Goal: Task Accomplishment & Management: Complete application form

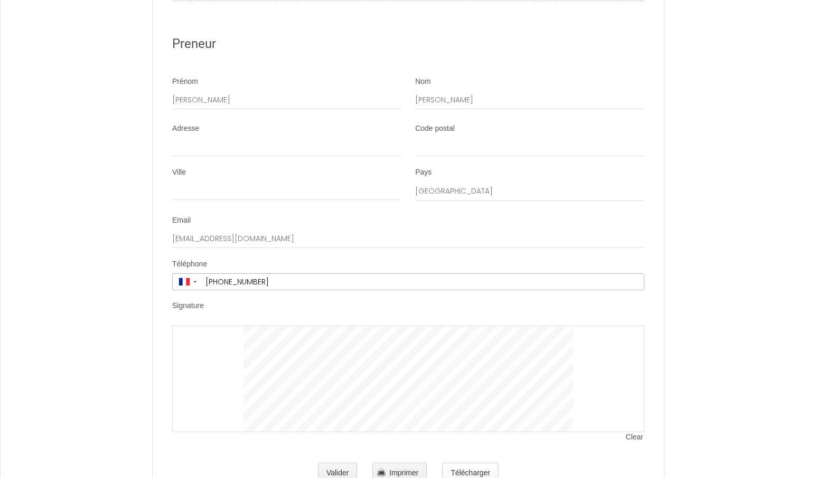
scroll to position [1976, 0]
click at [458, 463] on button "Télécharger" at bounding box center [470, 473] width 56 height 21
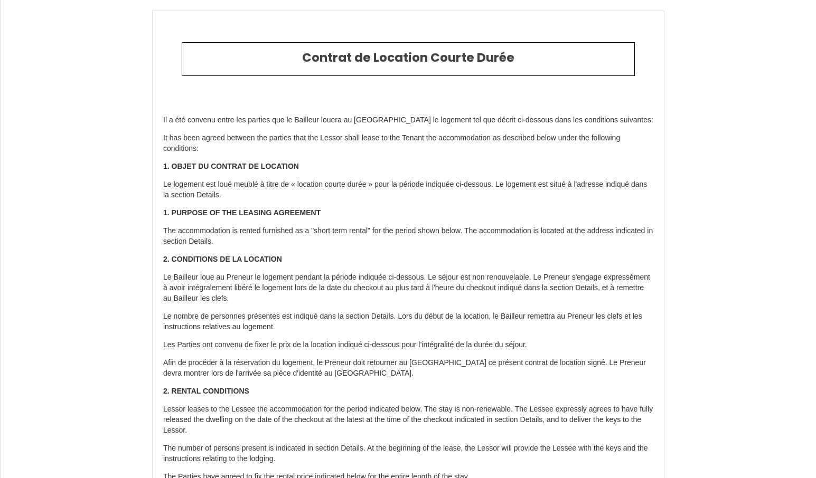
scroll to position [0, 0]
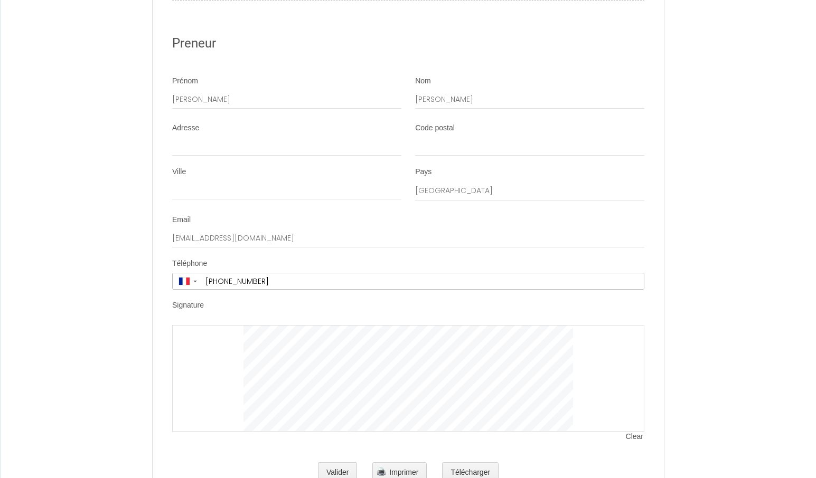
scroll to position [1976, 0]
click at [235, 301] on div "Signature" at bounding box center [408, 308] width 472 height 14
click at [194, 325] on div at bounding box center [408, 378] width 472 height 107
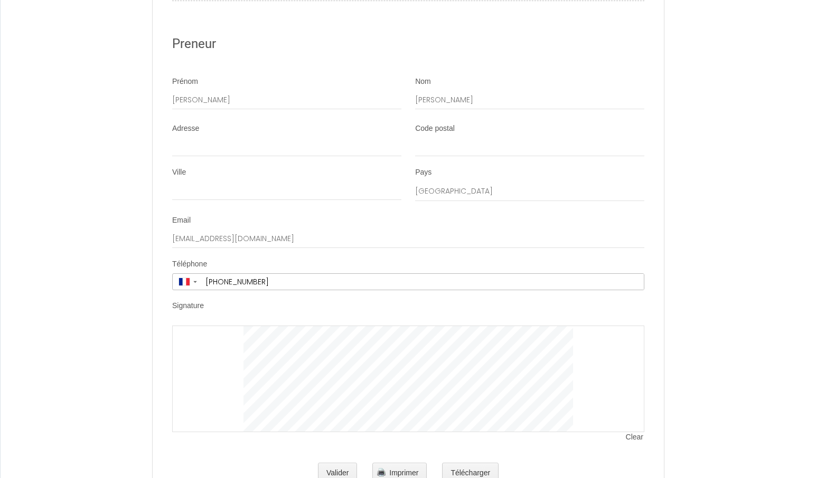
click at [197, 301] on label "Signature" at bounding box center [188, 306] width 32 height 11
click at [204, 301] on label "Signature" at bounding box center [188, 306] width 32 height 11
click at [210, 335] on div at bounding box center [408, 379] width 472 height 107
click at [633, 434] on span "Clear" at bounding box center [635, 439] width 18 height 11
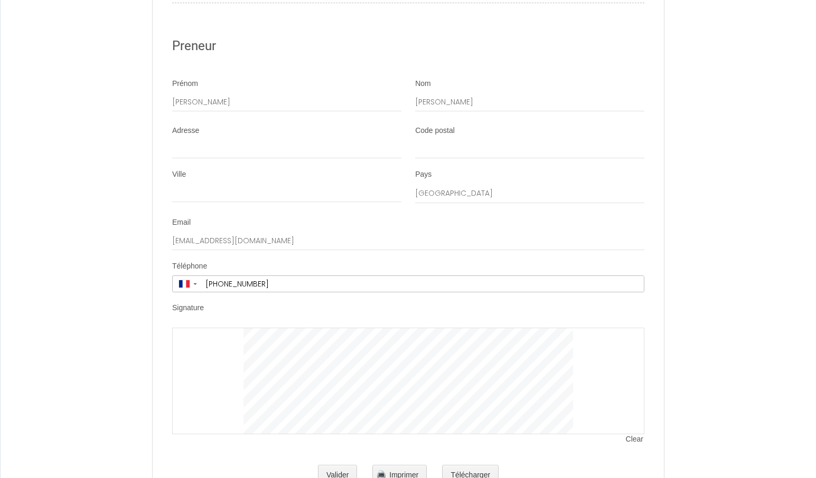
click at [372, 303] on li "Signature Clear" at bounding box center [408, 379] width 510 height 153
click at [207, 374] on div at bounding box center [408, 381] width 472 height 107
click at [334, 463] on button "Valider" at bounding box center [338, 473] width 40 height 21
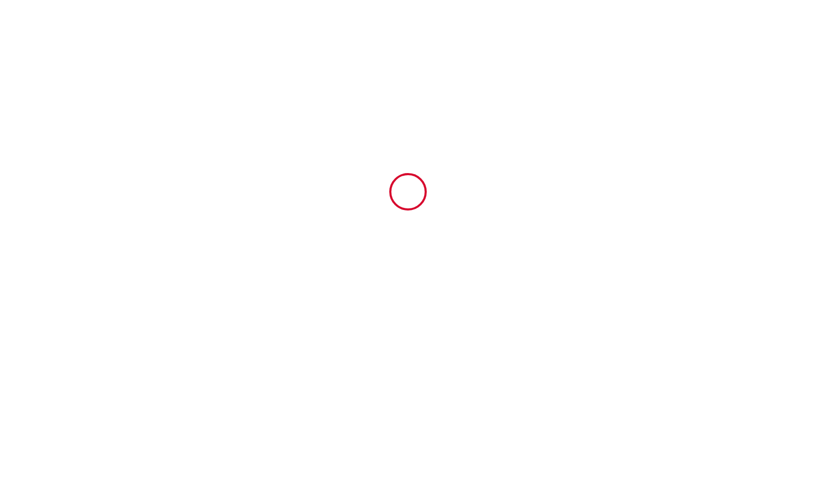
scroll to position [0, 0]
type input "30"
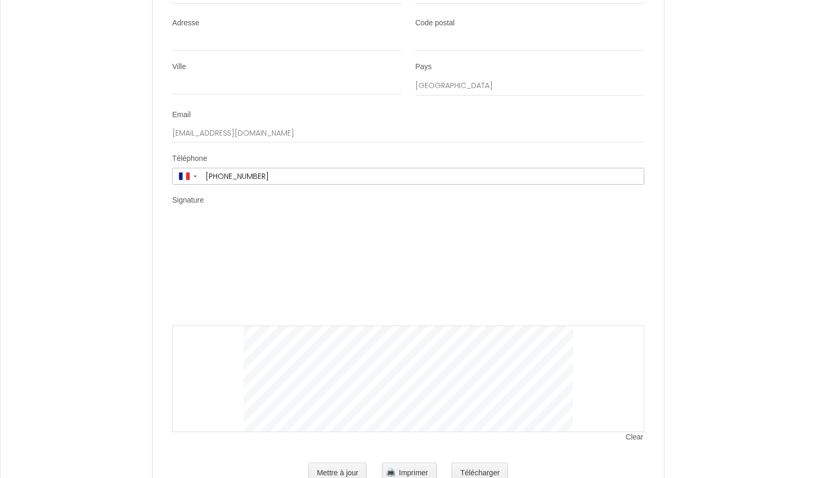
scroll to position [2081, 0]
click at [333, 463] on button "Mettre à jour" at bounding box center [337, 473] width 59 height 21
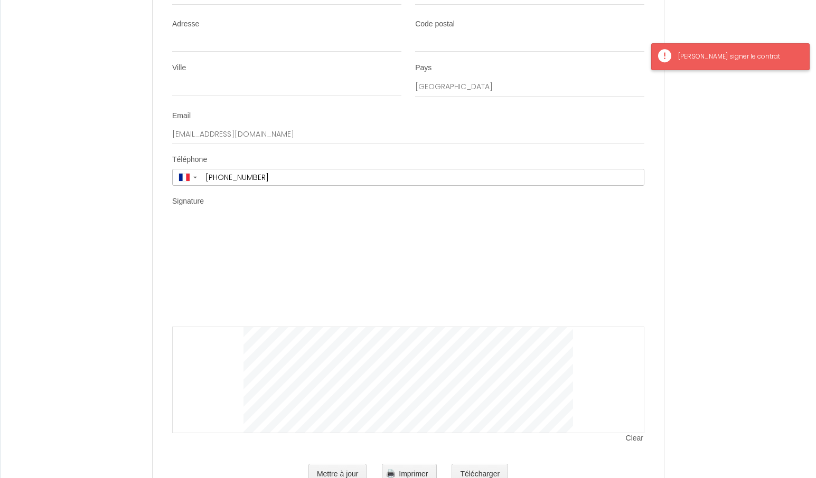
scroll to position [2080, 0]
click at [683, 55] on div "[PERSON_NAME] signer le contrat" at bounding box center [738, 57] width 120 height 10
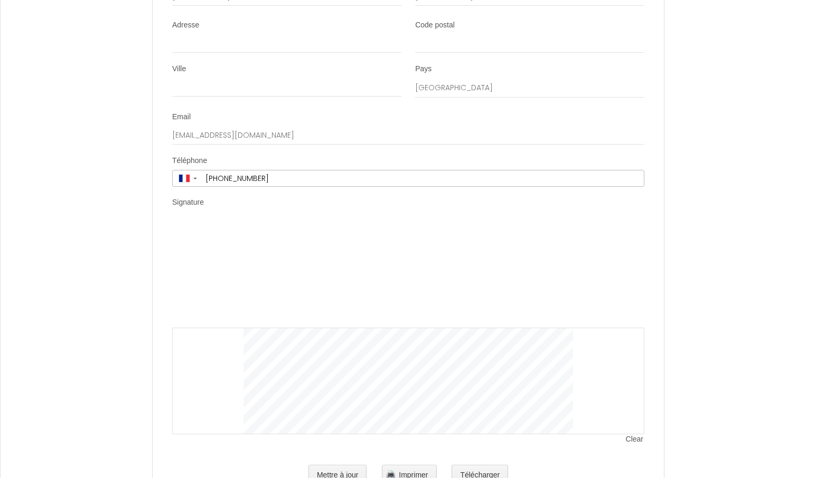
drag, startPoint x: 210, startPoint y: 191, endPoint x: 201, endPoint y: 204, distance: 16.1
click at [201, 223] on div "Clear" at bounding box center [408, 329] width 472 height 212
click at [207, 223] on div "Clear" at bounding box center [408, 329] width 472 height 212
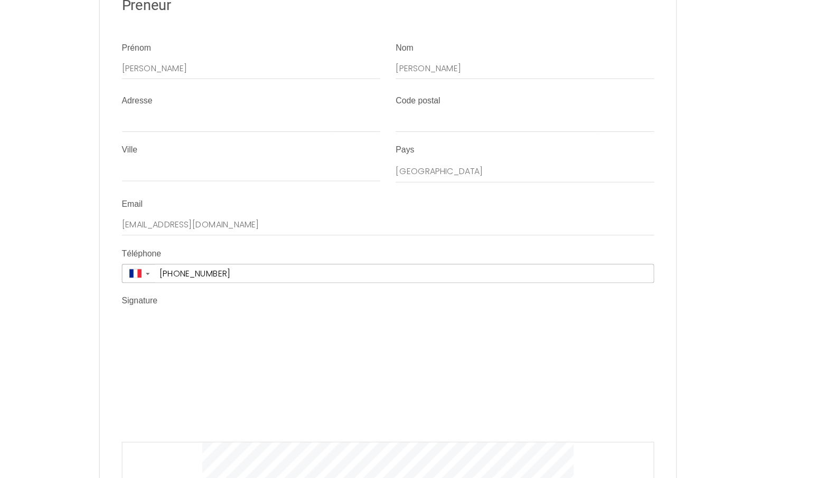
click at [244, 340] on img at bounding box center [407, 393] width 329 height 106
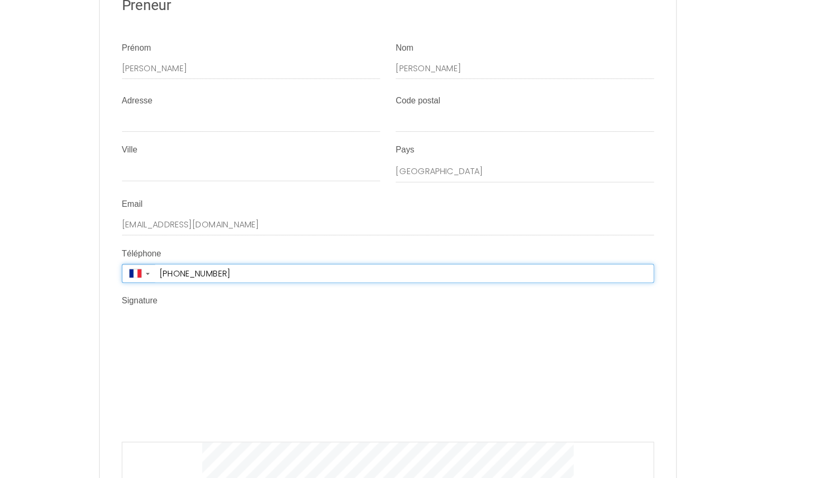
click at [271, 289] on input "[PHONE_NUMBER]" at bounding box center [423, 297] width 442 height 16
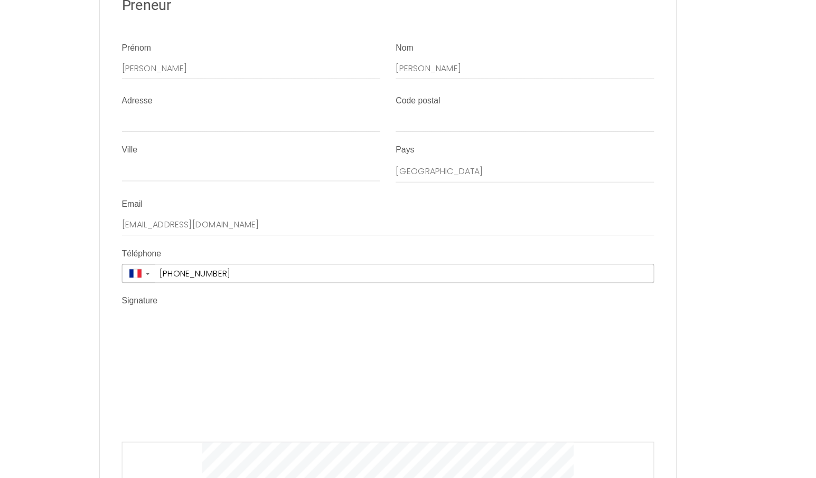
click at [296, 316] on li "Signature Clear" at bounding box center [408, 445] width 510 height 258
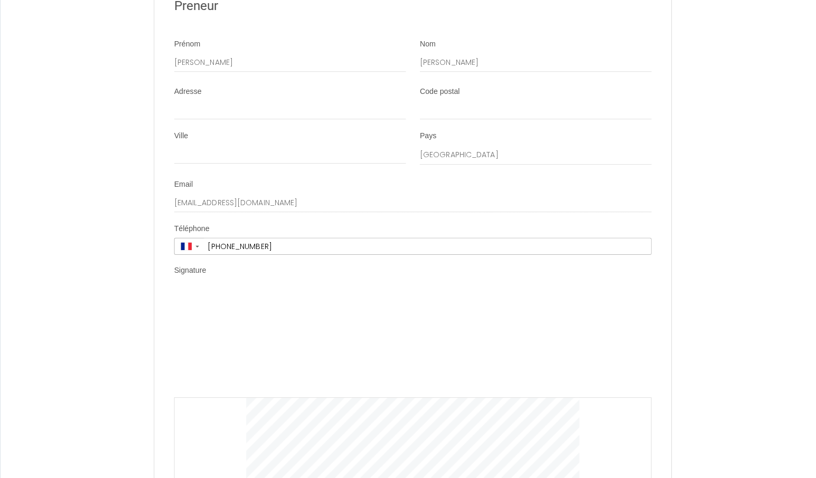
scroll to position [1735, 0]
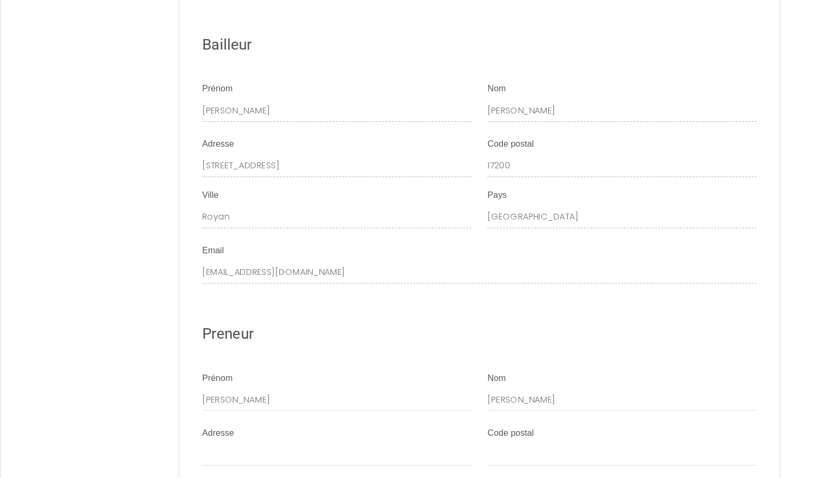
click at [228, 263] on div "Preneur" at bounding box center [408, 286] width 472 height 46
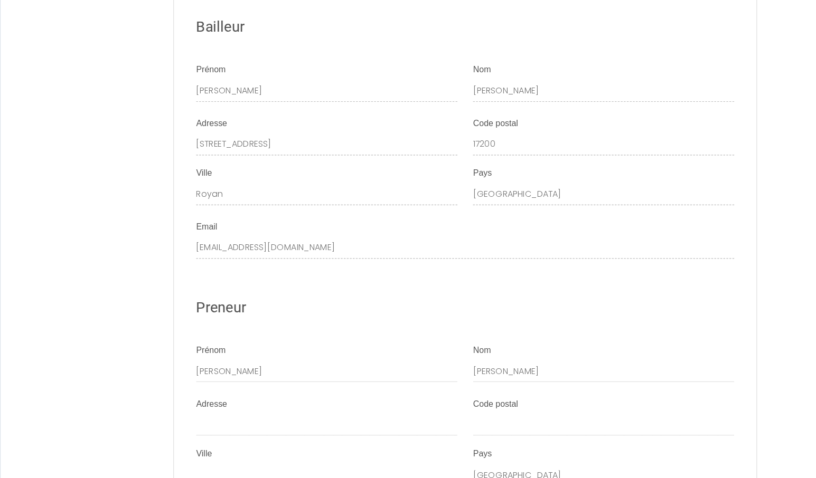
scroll to position [1691, 0]
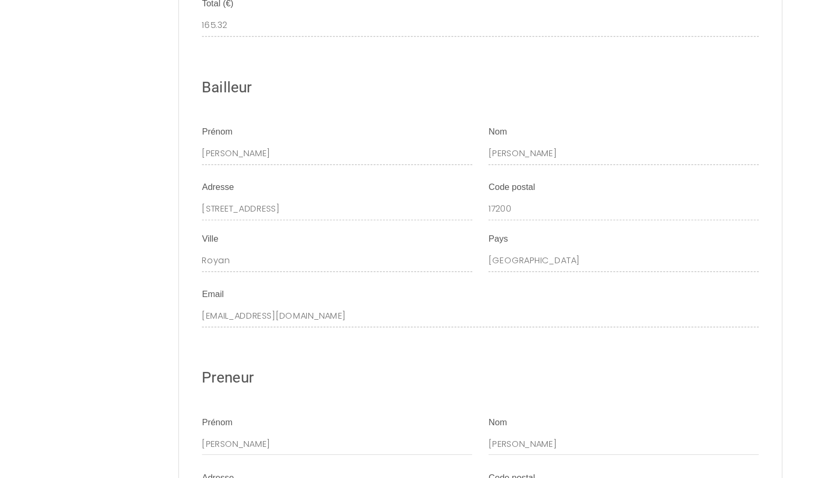
click at [244, 202] on ul "Détails Booking 6919968 Logement [GEOGRAPHIC_DATA] ~ [GEOGRAPHIC_DATA], [GEOGRA…" at bounding box center [408, 209] width 510 height 1343
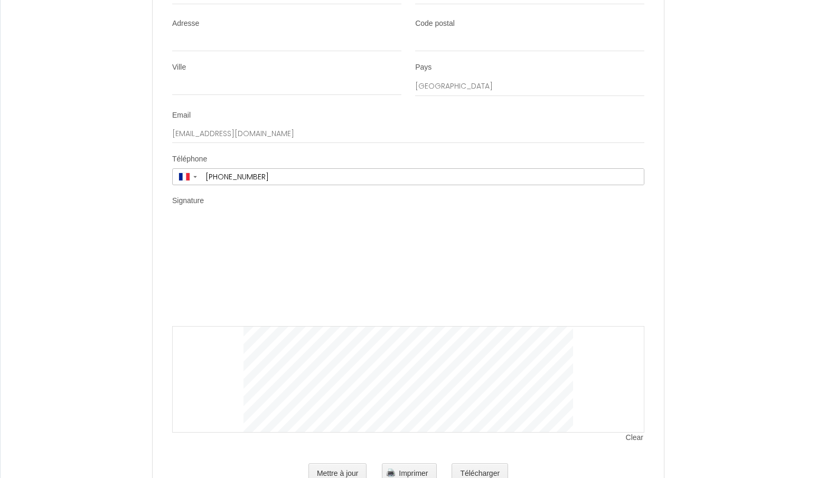
scroll to position [2064, 0]
